Goal: Communication & Community: Connect with others

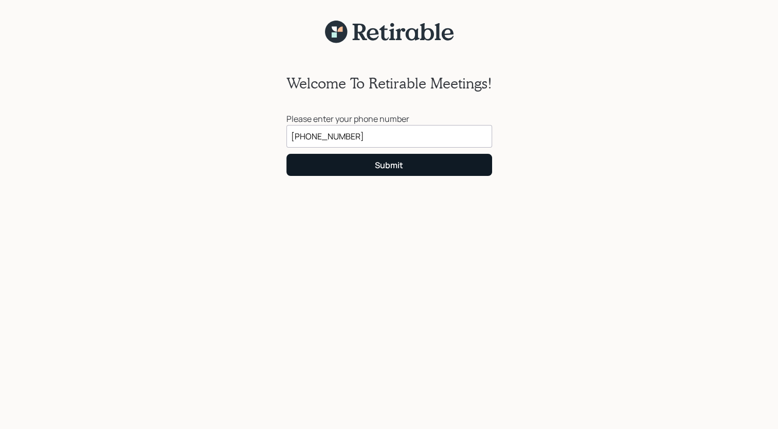
type input "[PHONE_NUMBER]"
click at [386, 167] on div "Submit" at bounding box center [389, 164] width 28 height 11
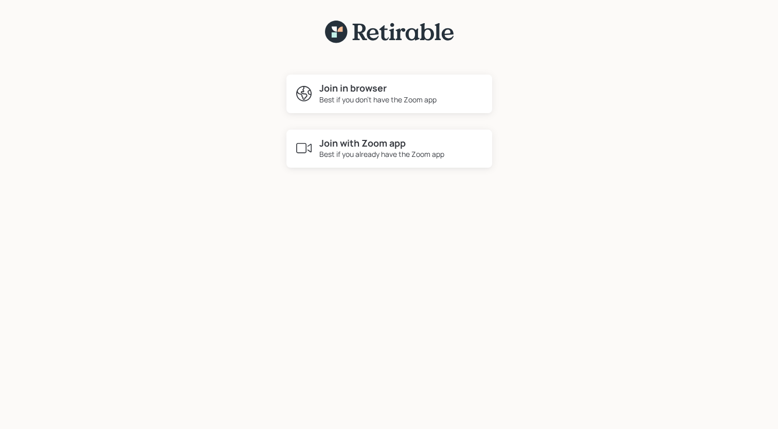
click at [358, 148] on h4 "Join with Zoom app" at bounding box center [381, 143] width 125 height 11
click at [390, 96] on div "Best if you don't have the Zoom app" at bounding box center [377, 99] width 117 height 11
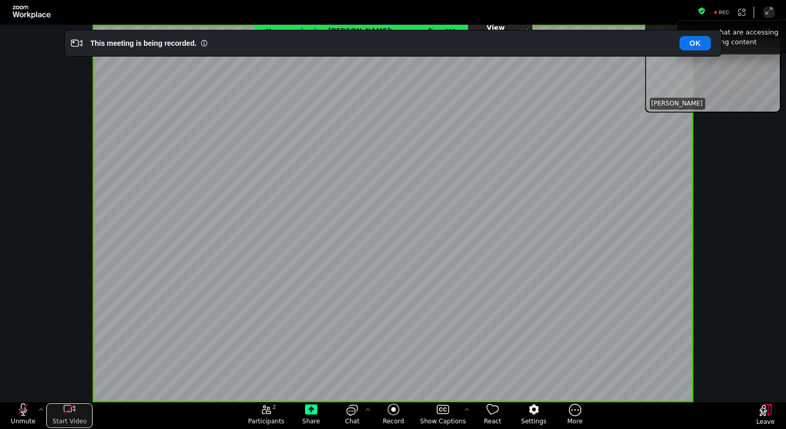
click at [76, 412] on div "start my video" at bounding box center [69, 409] width 46 height 12
click at [76, 412] on div "stop my video" at bounding box center [69, 409] width 46 height 12
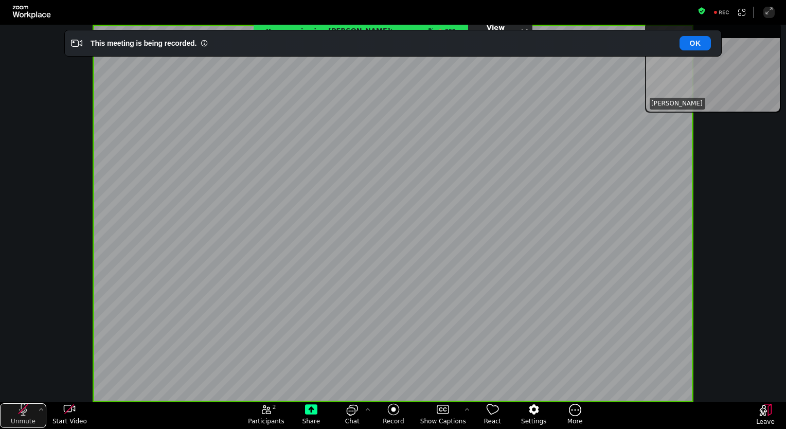
click at [23, 410] on icon "unmute my microphone" at bounding box center [23, 409] width 9 height 9
click at [569, 410] on icon "More meeting control" at bounding box center [575, 409] width 12 height 13
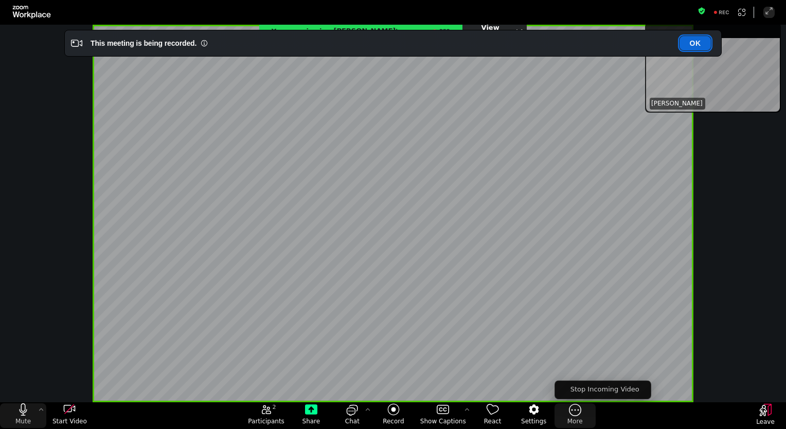
click at [695, 44] on button "OK" at bounding box center [694, 43] width 31 height 14
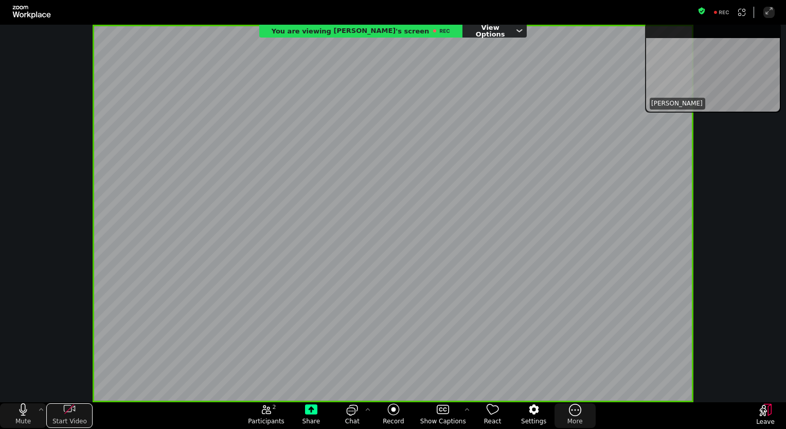
click at [72, 412] on icon "start my video" at bounding box center [69, 409] width 12 height 12
click at [87, 412] on icon "More video controls" at bounding box center [87, 409] width 8 height 8
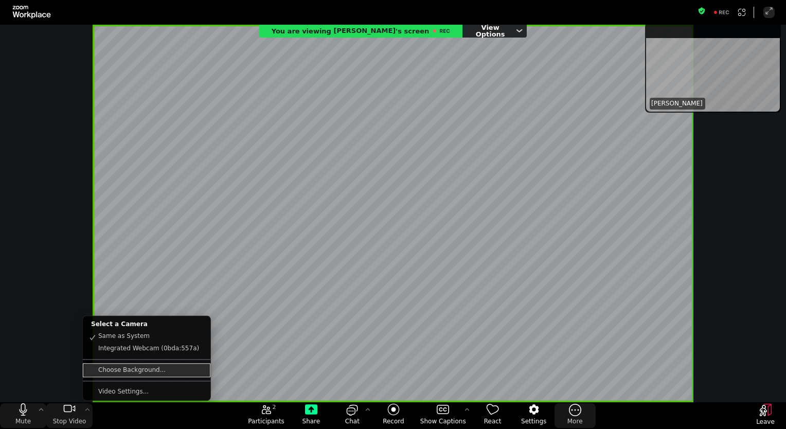
click at [111, 369] on link "Choose Background..." at bounding box center [146, 370] width 125 height 12
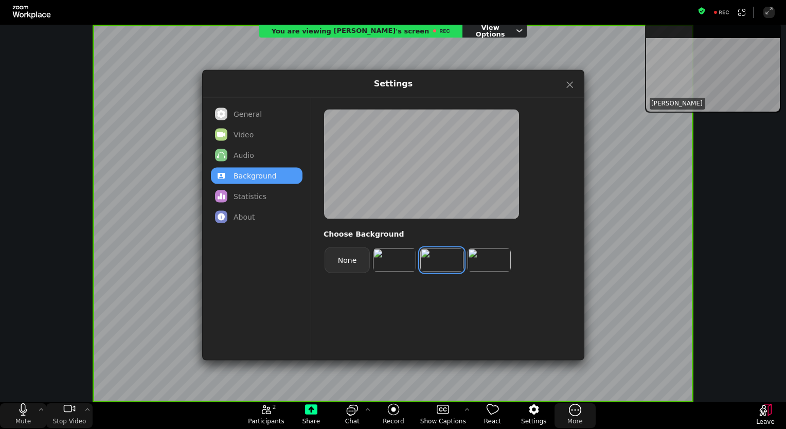
click at [435, 260] on img "grass.jpg selected" at bounding box center [441, 260] width 43 height 24
click at [397, 268] on img "SanFrancisco.jpg selected" at bounding box center [394, 260] width 43 height 24
click at [568, 82] on button "close" at bounding box center [568, 84] width 9 height 9
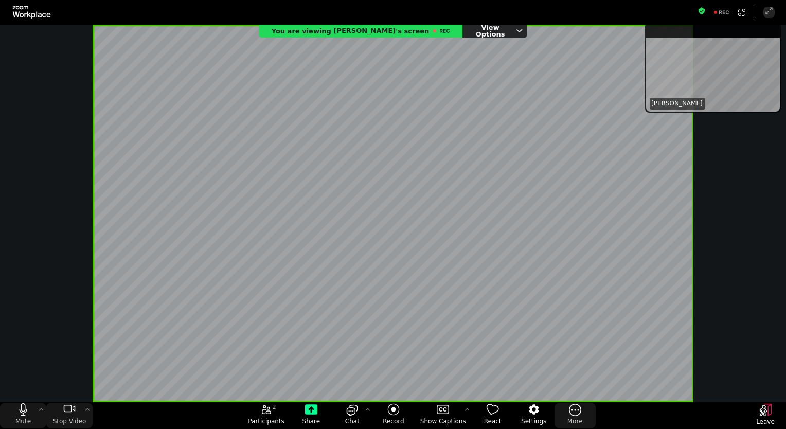
click at [731, 190] on div "You are viewing [PERSON_NAME] 's screen View Options" at bounding box center [393, 213] width 786 height 377
